Goal: Task Accomplishment & Management: Manage account settings

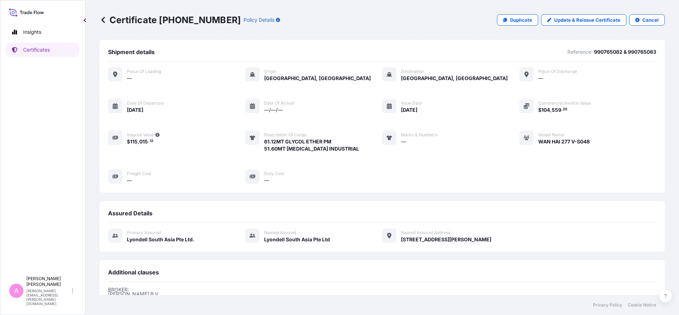
scroll to position [105, 0]
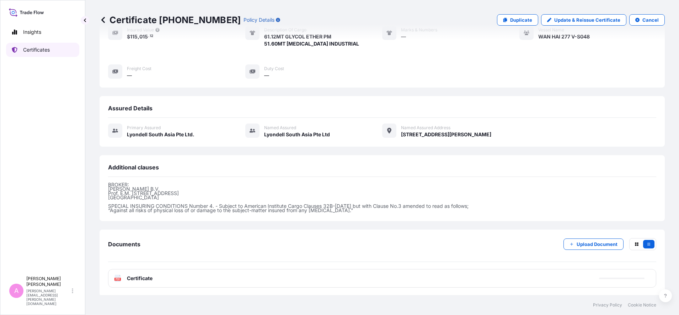
click at [36, 52] on p "Certificates" at bounding box center [36, 49] width 27 height 7
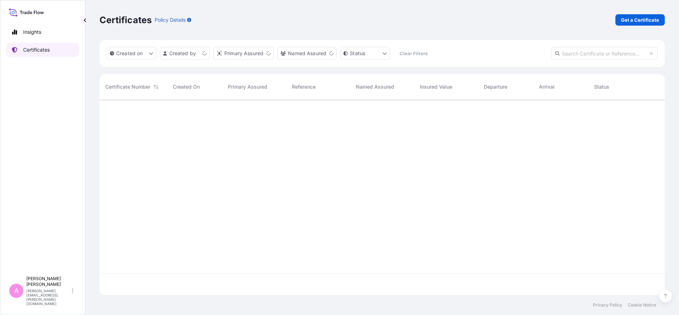
scroll to position [192, 559]
drag, startPoint x: 616, startPoint y: 53, endPoint x: 610, endPoint y: 53, distance: 6.1
click at [615, 53] on input "text" at bounding box center [604, 53] width 107 height 13
paste input "5013218813"
type input "5013218813"
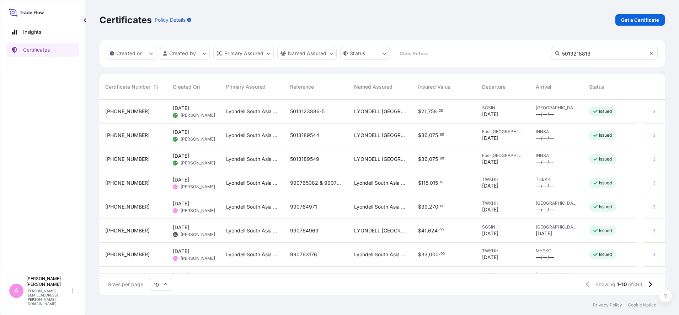
click at [650, 52] on icon at bounding box center [651, 53] width 4 height 4
click at [603, 52] on input "text" at bounding box center [604, 53] width 107 height 13
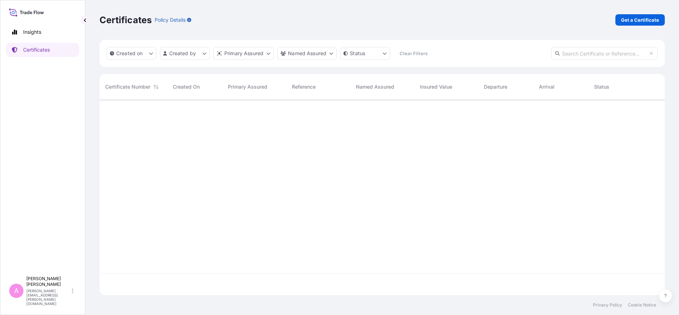
paste input "5013218813"
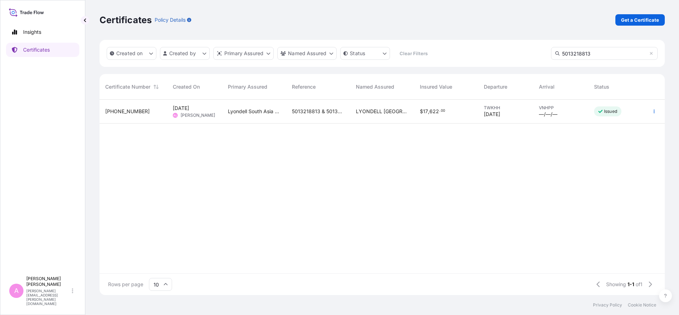
type input "5013218813"
click at [188, 116] on span "[PERSON_NAME]" at bounding box center [198, 115] width 34 height 6
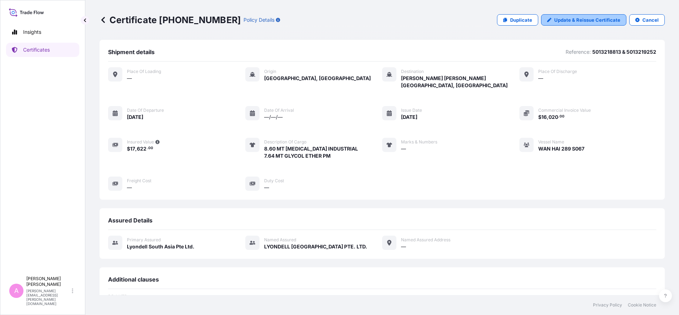
click at [586, 22] on p "Update & Reissue Certificate" at bounding box center [587, 19] width 66 height 7
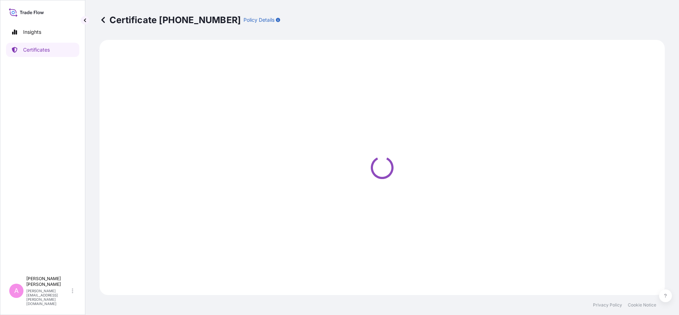
select select "Sea"
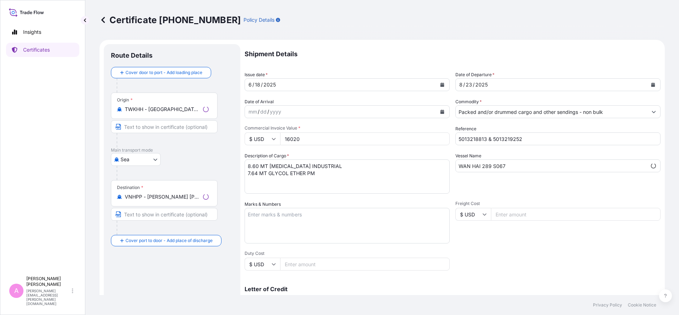
select select "32022"
drag, startPoint x: 536, startPoint y: 140, endPoint x: 376, endPoint y: 132, distance: 160.3
click at [378, 131] on div "Shipment Details Issue date * [DATE] Date of Departure * [DATE] Date of Arrival…" at bounding box center [453, 213] width 416 height 339
paste input "990765135"
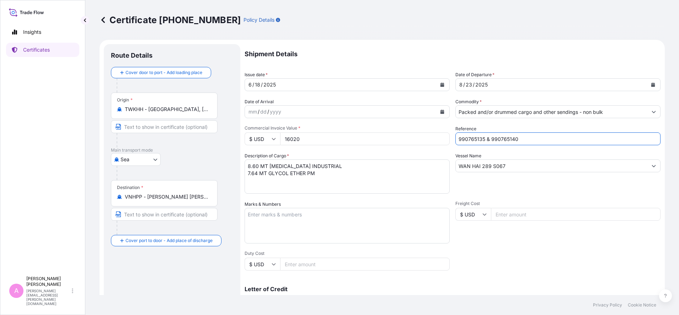
type input "990765135 & 990765140"
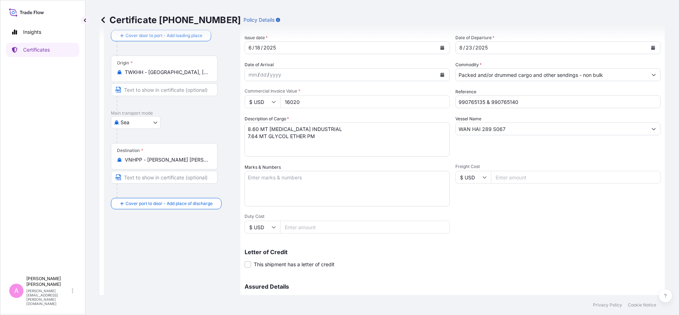
scroll to position [112, 0]
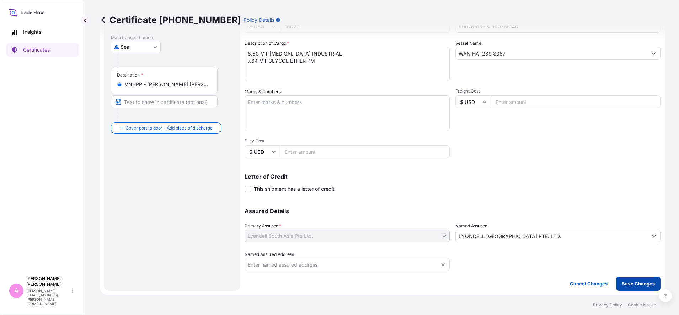
click at [632, 279] on button "Save Changes" at bounding box center [638, 283] width 44 height 14
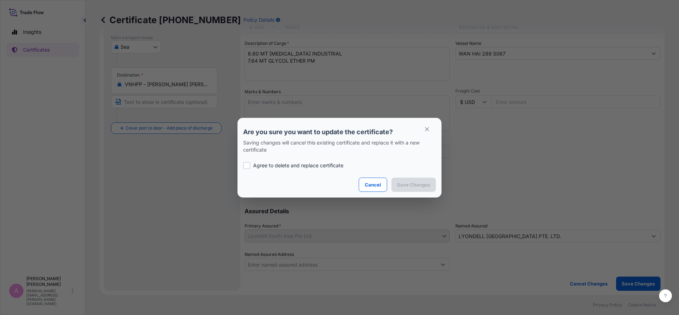
click at [271, 164] on p "Agree to delete and replace certificate" at bounding box center [298, 165] width 90 height 7
checkbox input "true"
click at [407, 185] on p "Save Changes" at bounding box center [413, 184] width 33 height 7
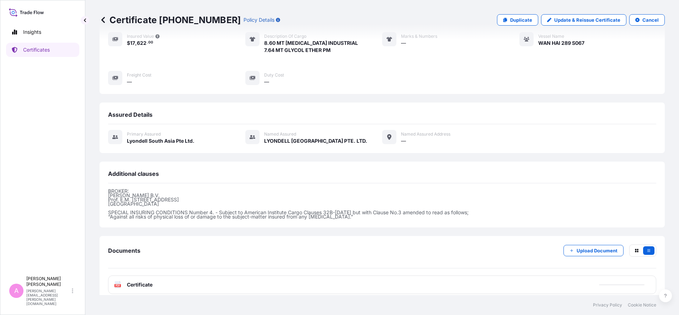
scroll to position [106, 0]
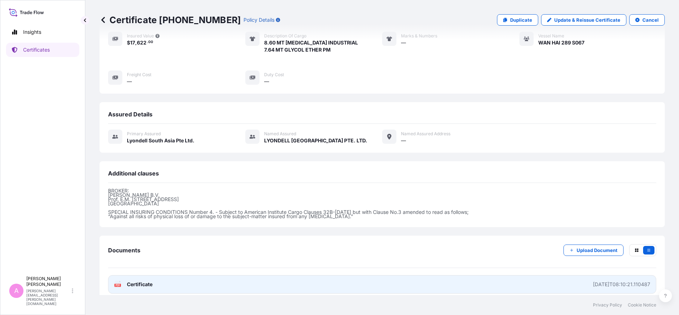
click at [134, 281] on span "Certificate" at bounding box center [140, 284] width 26 height 7
